Goal: Transaction & Acquisition: Obtain resource

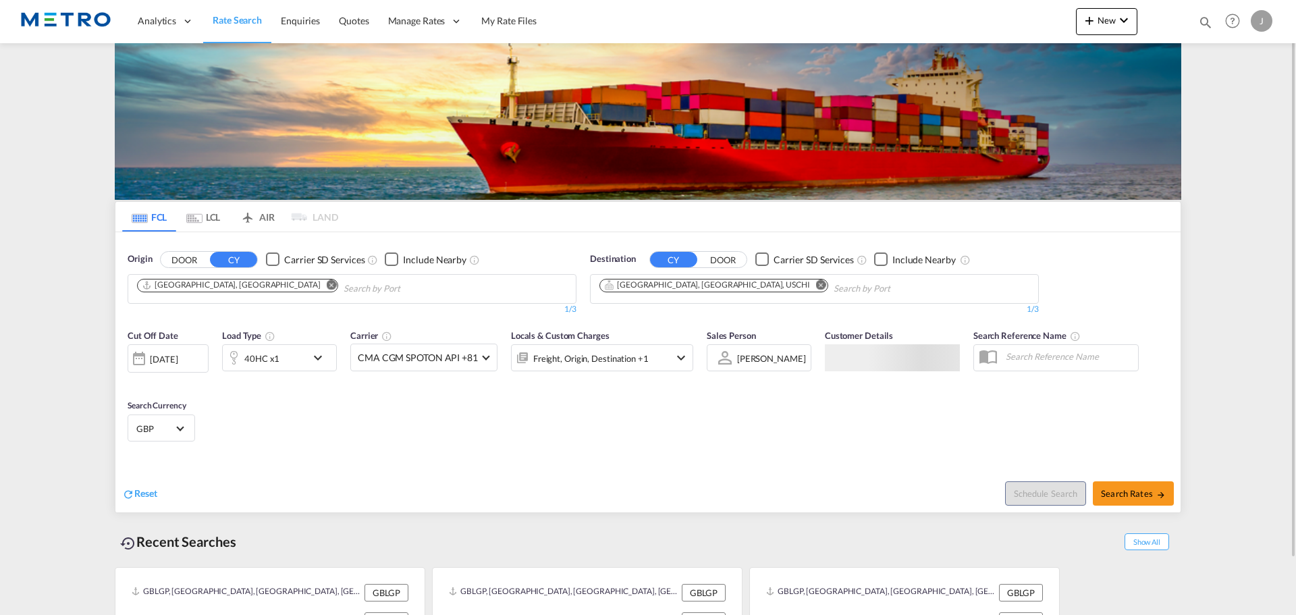
click at [195, 256] on button "DOOR" at bounding box center [184, 260] width 47 height 16
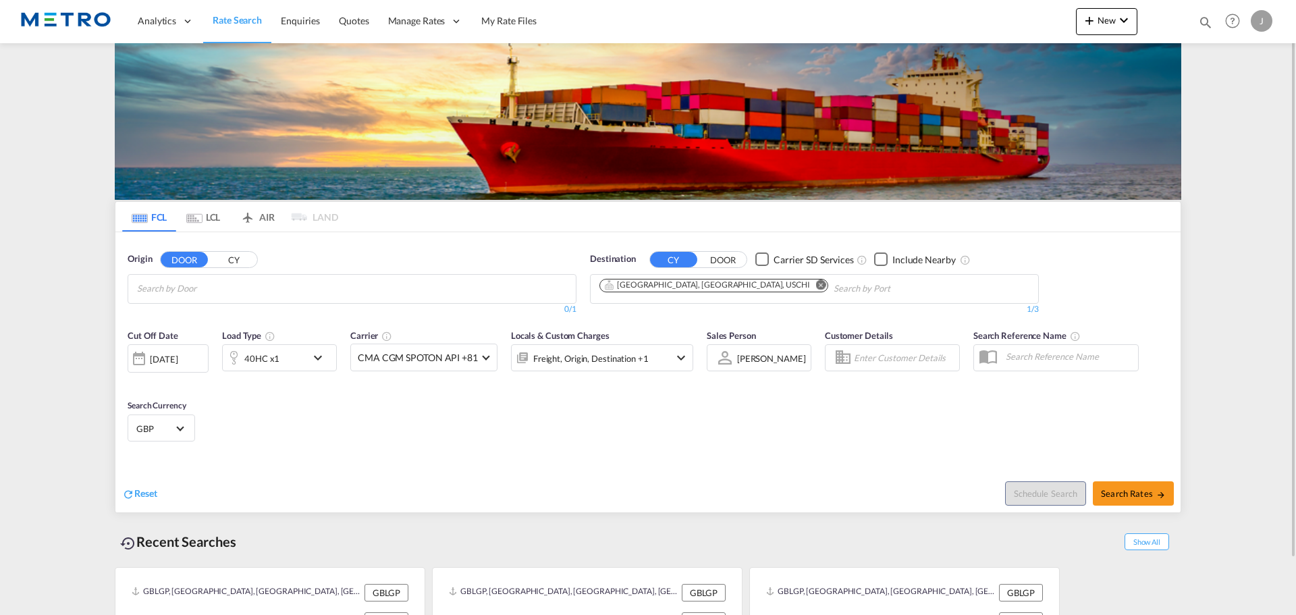
click at [233, 291] on input "Search by Door" at bounding box center [201, 289] width 128 height 22
type input "gosport"
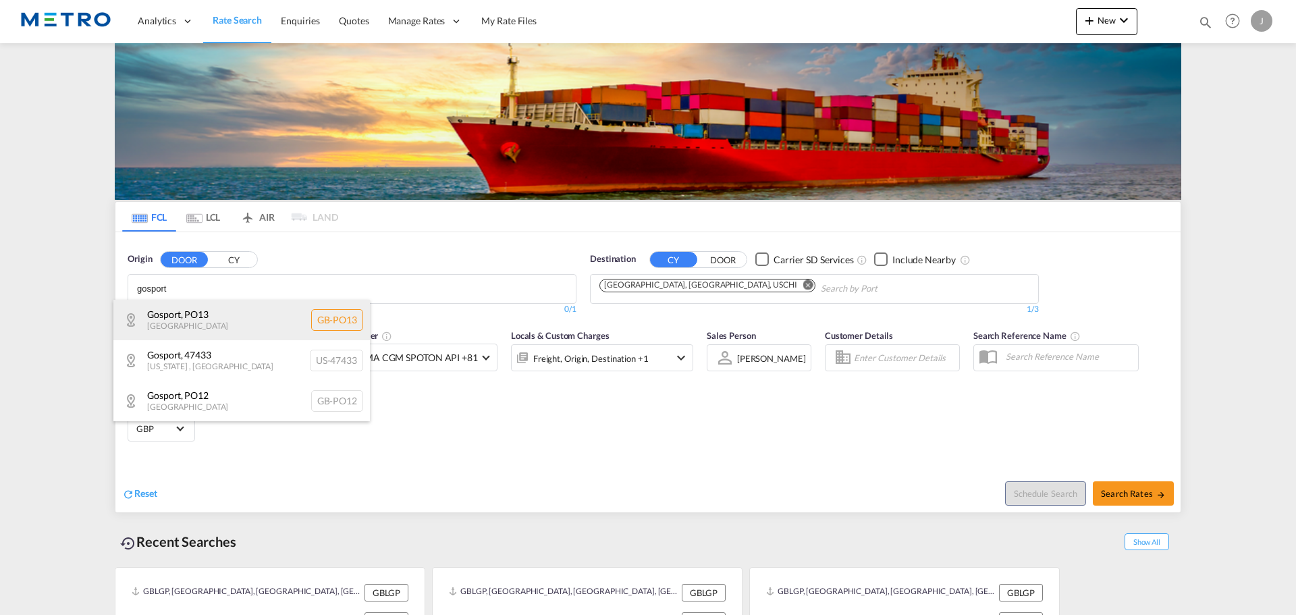
click at [259, 317] on div "Gosport , PO13 [GEOGRAPHIC_DATA] [GEOGRAPHIC_DATA]-PO13" at bounding box center [241, 320] width 256 height 40
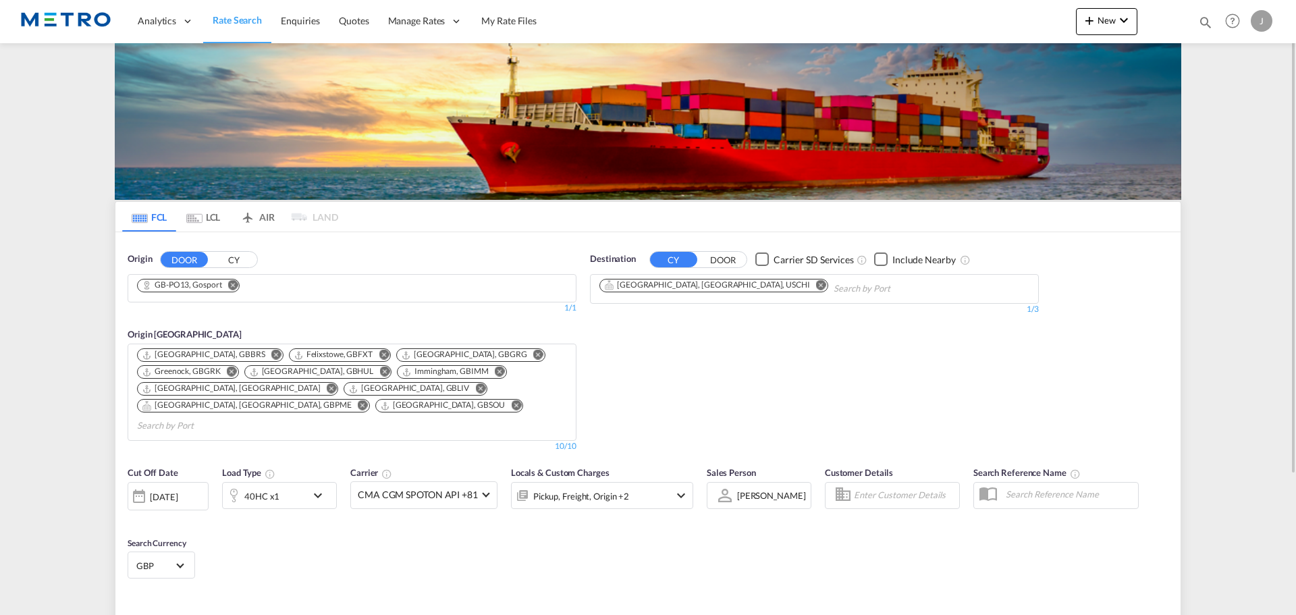
click at [816, 285] on md-icon "Remove" at bounding box center [821, 284] width 10 height 10
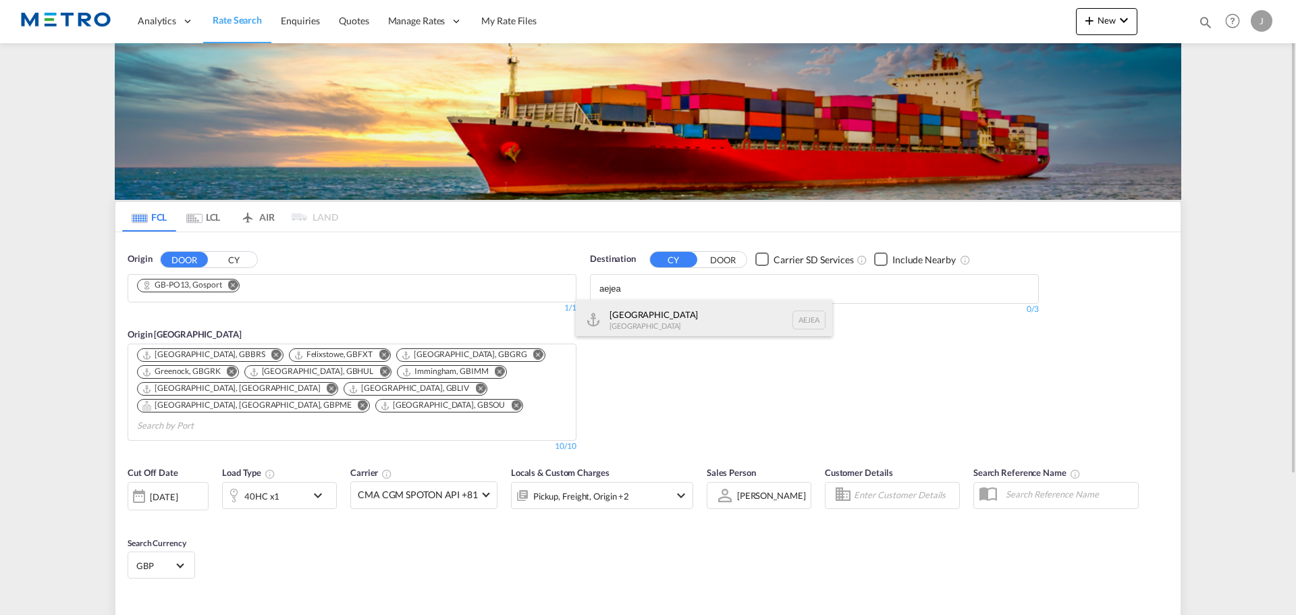
type input "aejea"
click at [688, 312] on div "[GEOGRAPHIC_DATA] [GEOGRAPHIC_DATA]" at bounding box center [704, 320] width 256 height 40
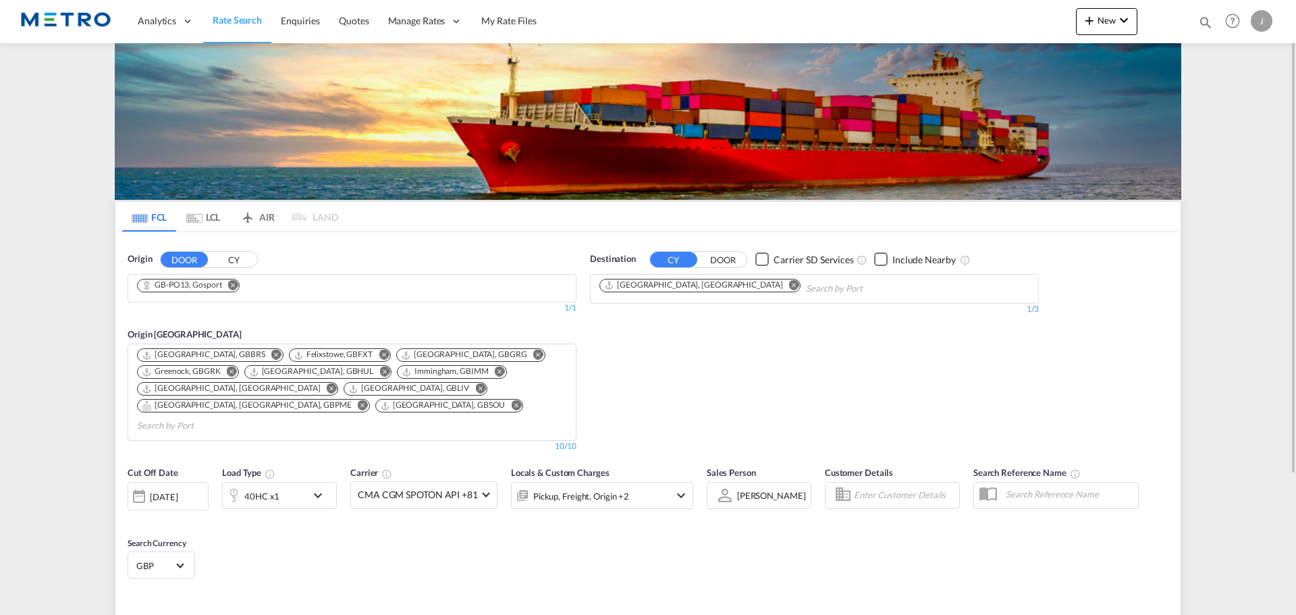
type input "PO13 to AEJEA / [DATE]"
